Goal: Register for event/course

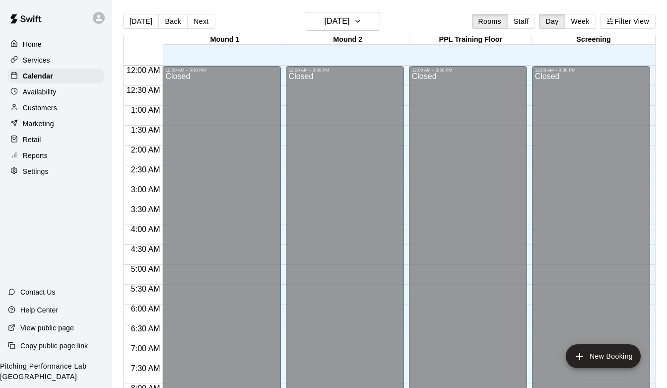
scroll to position [591, 0]
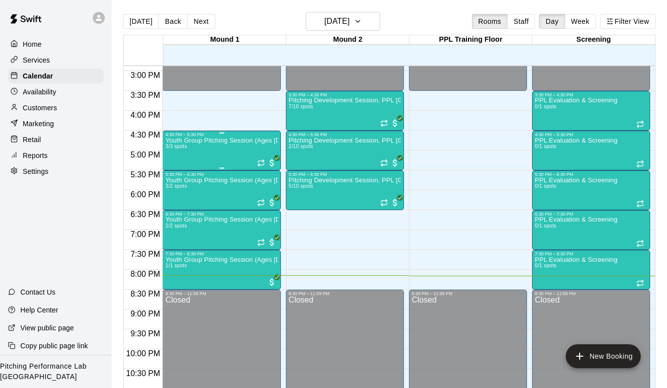
click at [208, 152] on div "Youth Group Pitching Session (Ages [DEMOGRAPHIC_DATA] and Under) 3/3 spots" at bounding box center [221, 331] width 112 height 388
click at [177, 172] on img "edit" at bounding box center [175, 171] width 11 height 11
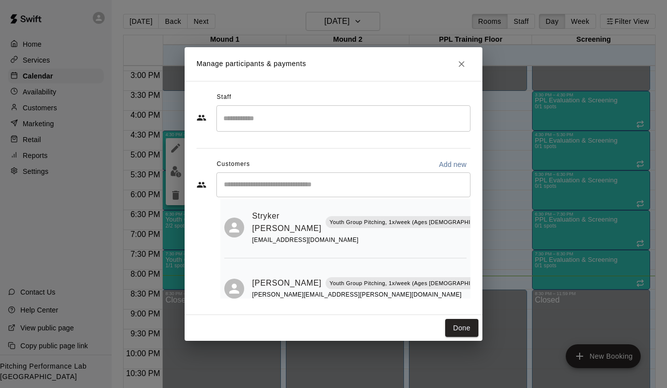
scroll to position [95, 0]
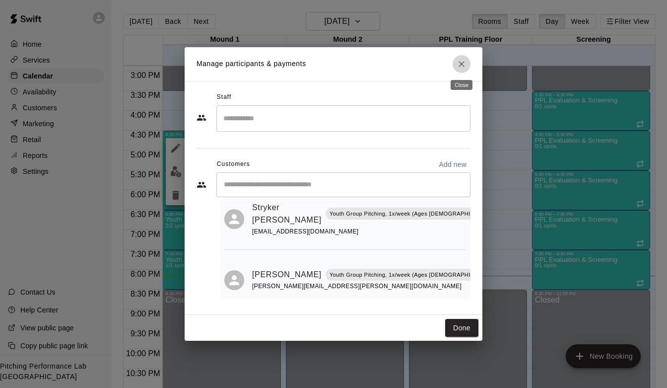
click at [459, 66] on icon "Close" at bounding box center [462, 64] width 10 height 10
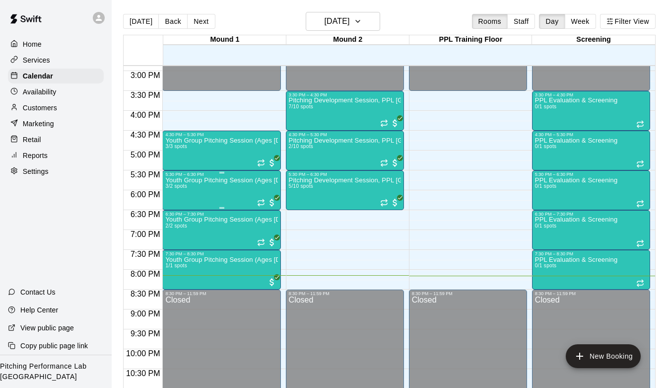
click at [199, 185] on div "Youth Group Pitching Session (Ages [DEMOGRAPHIC_DATA] and Under) 3/2 spots" at bounding box center [221, 371] width 112 height 388
click at [172, 214] on img "edit" at bounding box center [175, 210] width 11 height 11
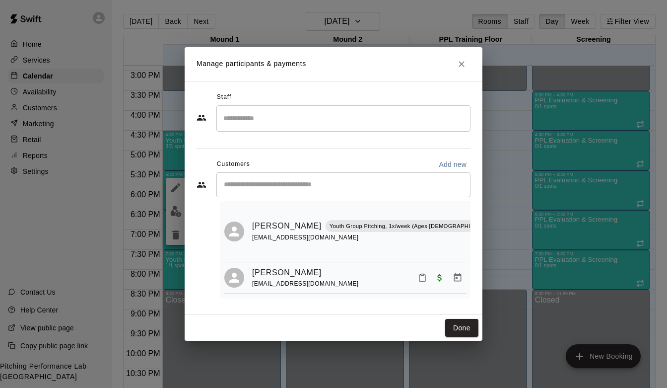
scroll to position [0, 0]
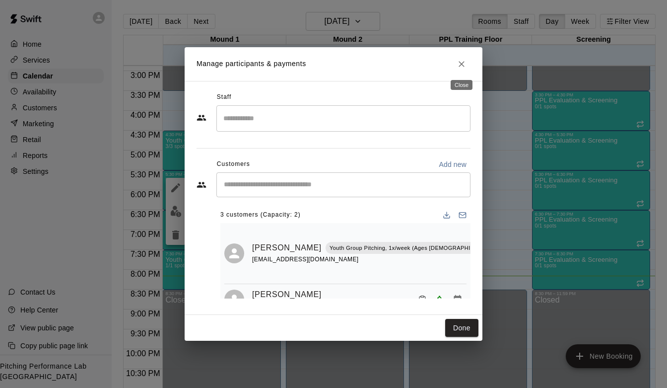
click at [462, 65] on icon "Close" at bounding box center [462, 64] width 10 height 10
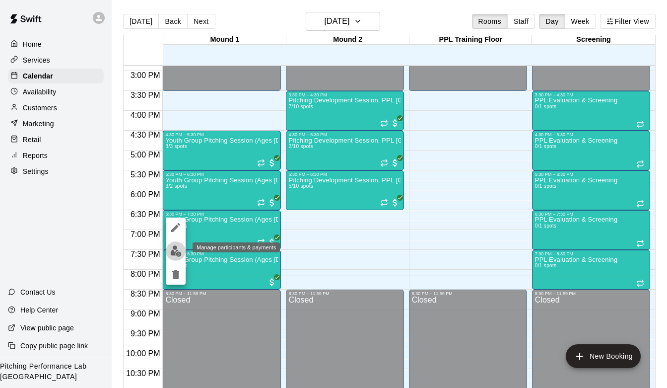
click at [180, 254] on img "edit" at bounding box center [175, 250] width 11 height 11
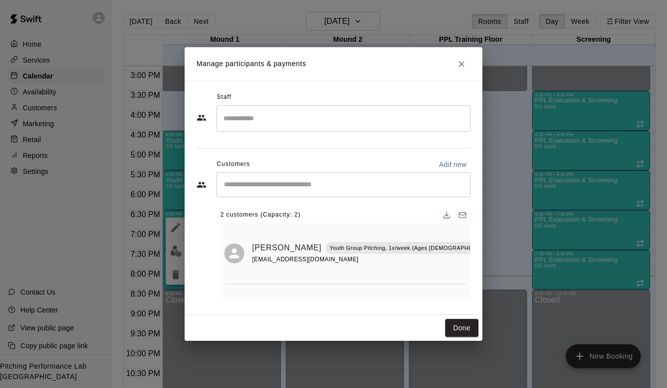
scroll to position [18, 0]
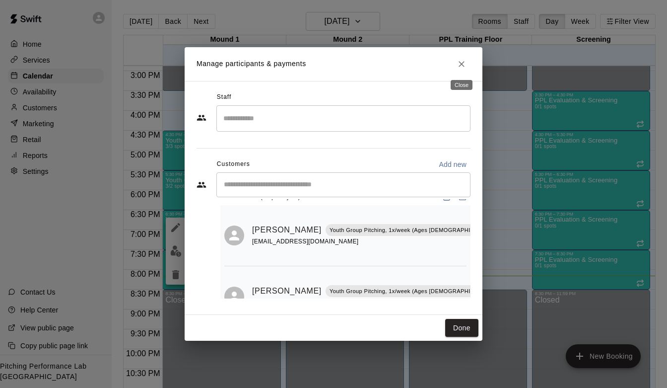
click at [460, 61] on icon "Close" at bounding box center [462, 64] width 10 height 10
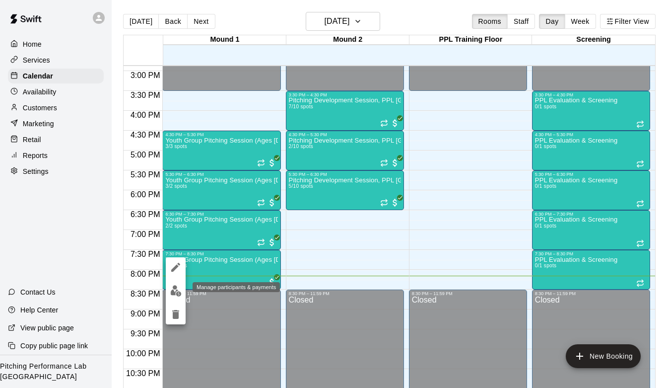
click at [180, 288] on img "edit" at bounding box center [175, 290] width 11 height 11
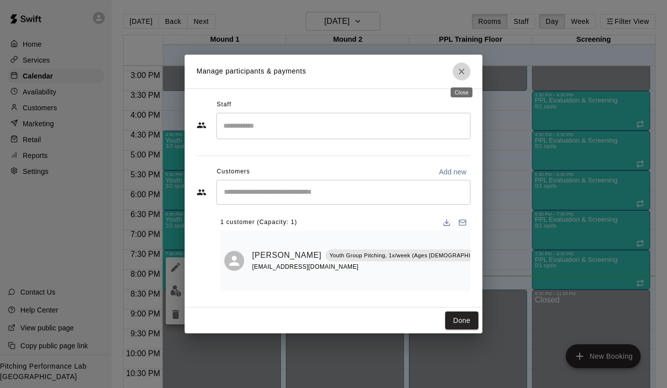
click at [460, 71] on icon "Close" at bounding box center [462, 72] width 10 height 10
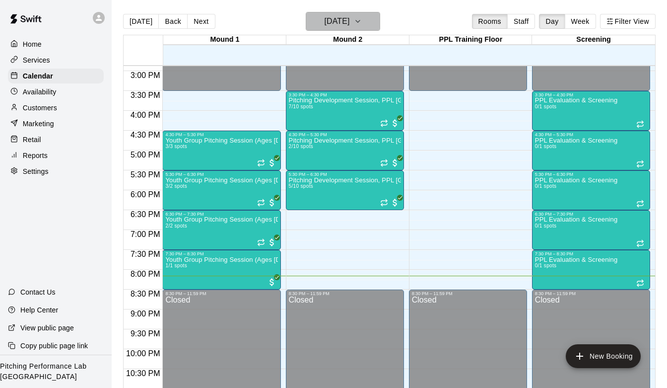
click at [368, 12] on button "[DATE]" at bounding box center [343, 21] width 74 height 19
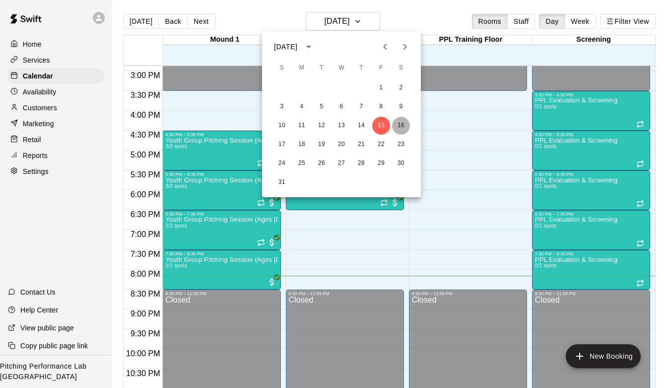
click at [402, 126] on button "16" at bounding box center [401, 126] width 18 height 18
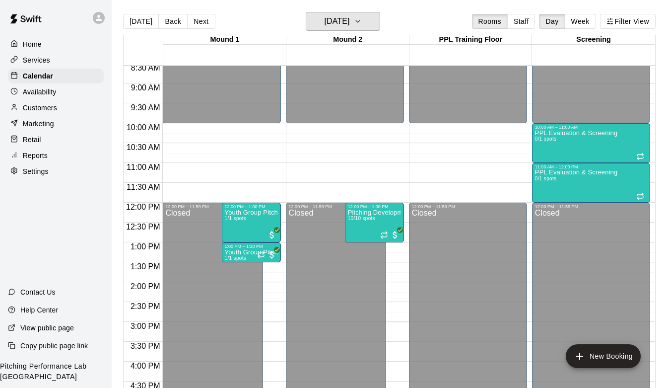
scroll to position [339, 0]
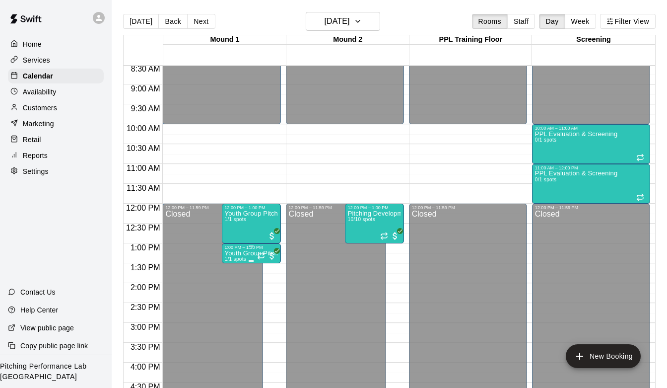
click at [240, 253] on p "Youth Group Pitching Session (Ages [DEMOGRAPHIC_DATA] and Under)" at bounding box center [251, 253] width 53 height 0
click at [232, 287] on img "edit" at bounding box center [234, 286] width 11 height 11
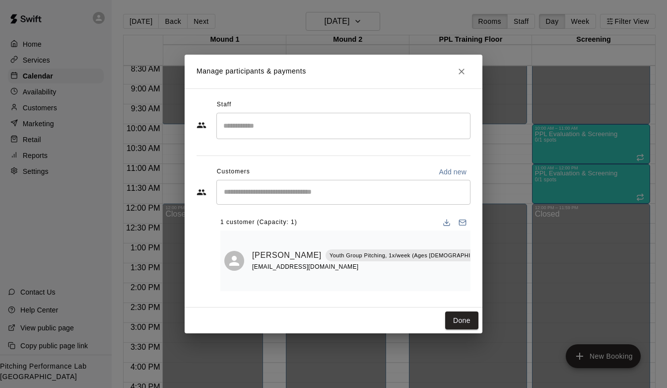
click at [460, 74] on icon "Close" at bounding box center [462, 71] width 6 height 6
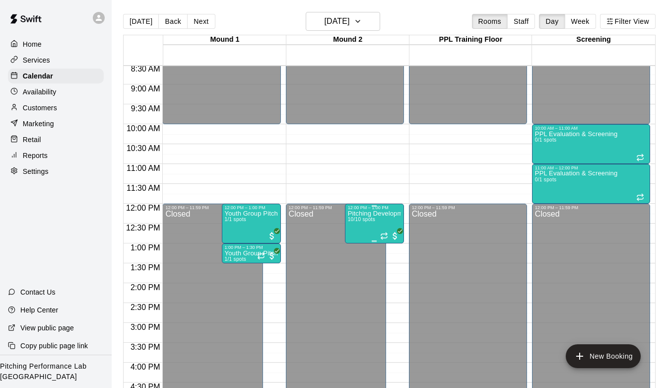
click at [376, 213] on p "Pitching Development Session, PPL [GEOGRAPHIC_DATA] (Ages [DEMOGRAPHIC_DATA]+)" at bounding box center [374, 213] width 53 height 0
click at [357, 244] on img "edit" at bounding box center [357, 247] width 11 height 11
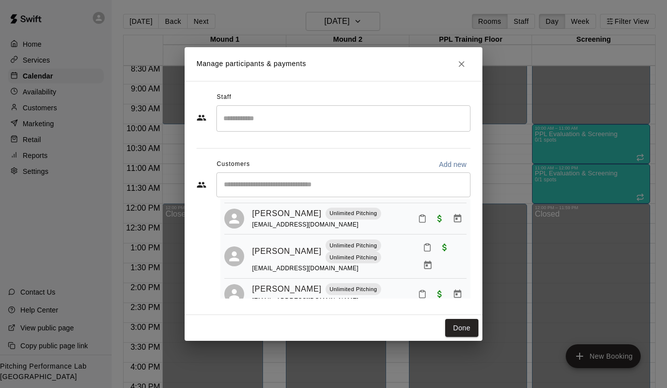
scroll to position [274, 0]
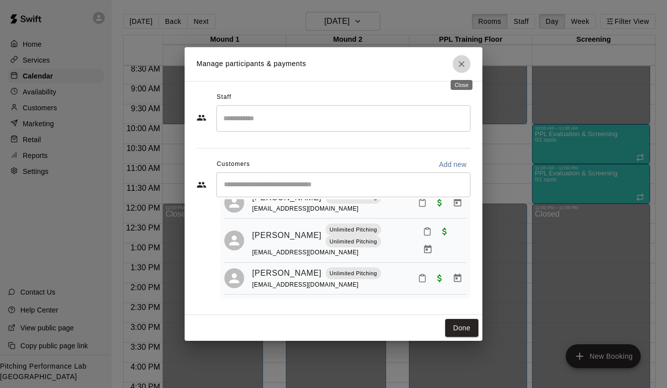
click at [465, 57] on button "Close" at bounding box center [462, 64] width 18 height 18
